Goal: Information Seeking & Learning: Learn about a topic

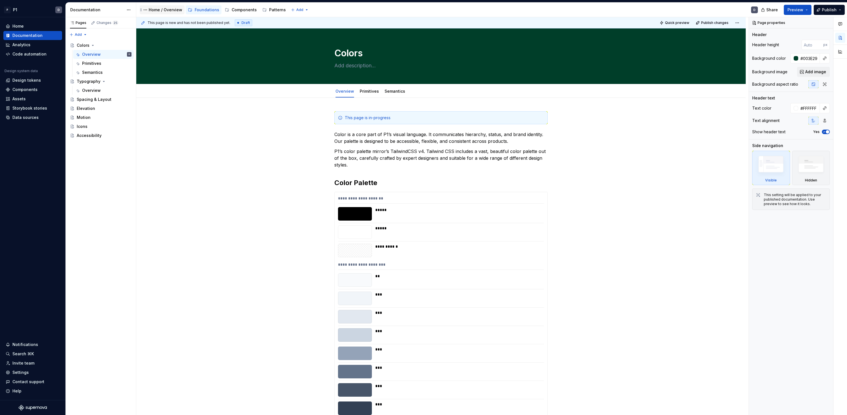
click at [167, 11] on div "Home / Overview" at bounding box center [166, 10] width 34 height 6
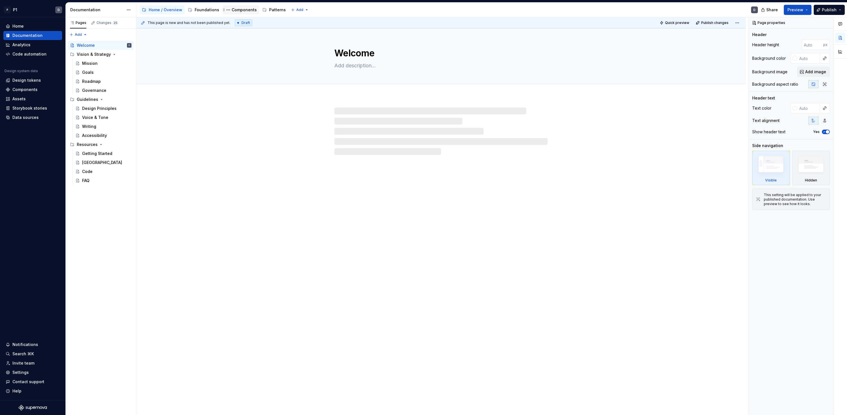
click at [238, 7] on div "Components" at bounding box center [244, 10] width 25 height 6
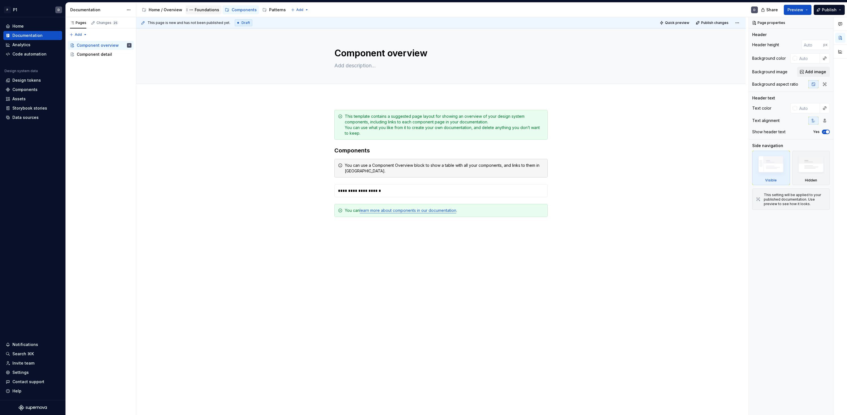
click at [199, 8] on div "Foundations" at bounding box center [207, 10] width 25 height 6
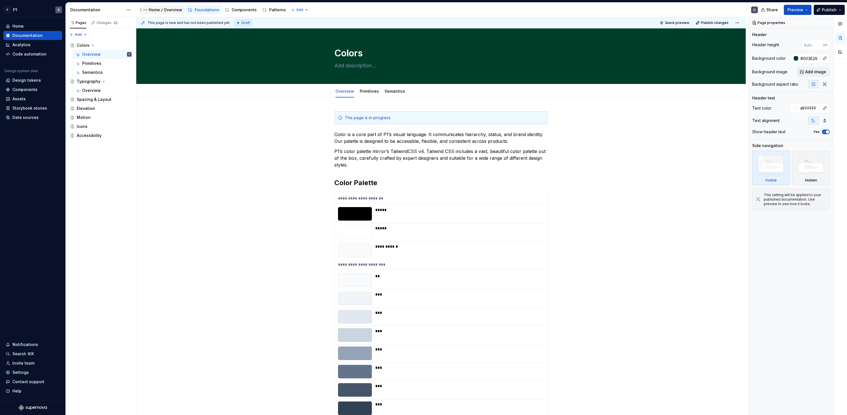
click at [157, 12] on div "Home / Overview" at bounding box center [166, 10] width 34 height 6
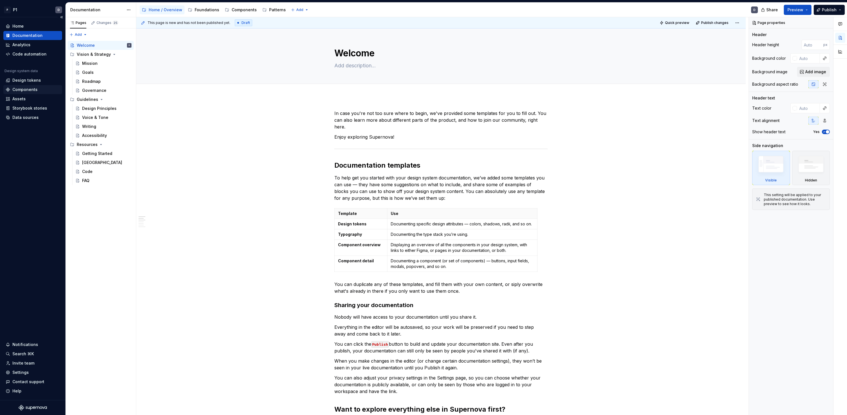
type textarea "*"
